Goal: Information Seeking & Learning: Learn about a topic

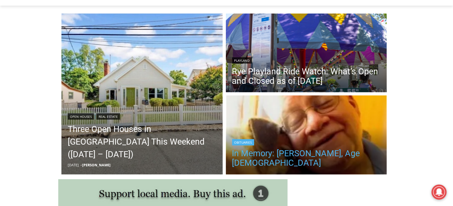
click at [295, 153] on link "In Memory: [PERSON_NAME], Age [DEMOGRAPHIC_DATA]" at bounding box center [306, 158] width 149 height 19
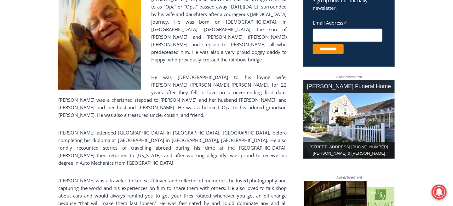
scroll to position [241, 0]
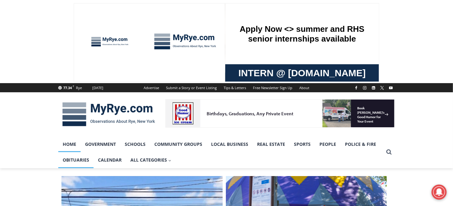
click at [75, 161] on link "Obituaries" at bounding box center [75, 160] width 35 height 16
